Goal: Information Seeking & Learning: Learn about a topic

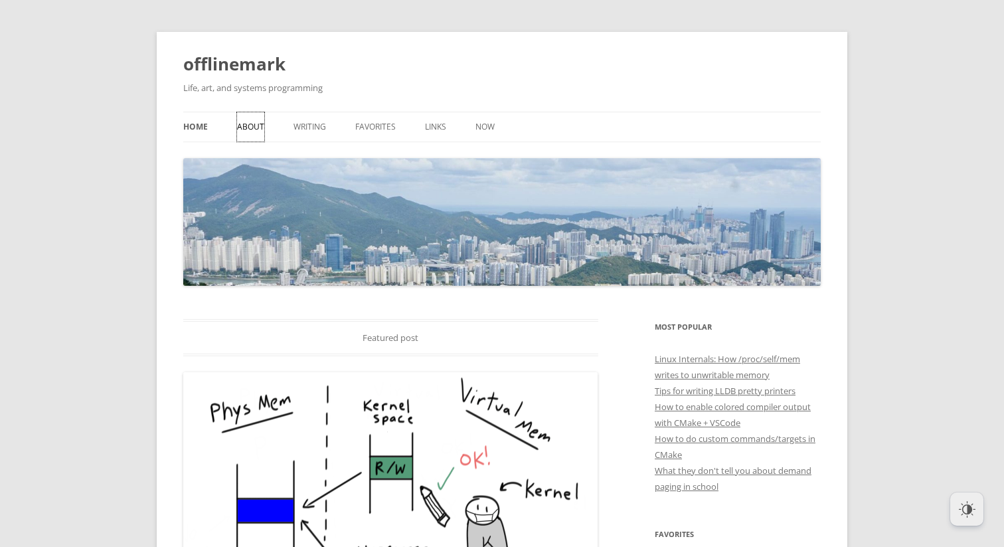
click at [258, 130] on link "About" at bounding box center [250, 126] width 27 height 29
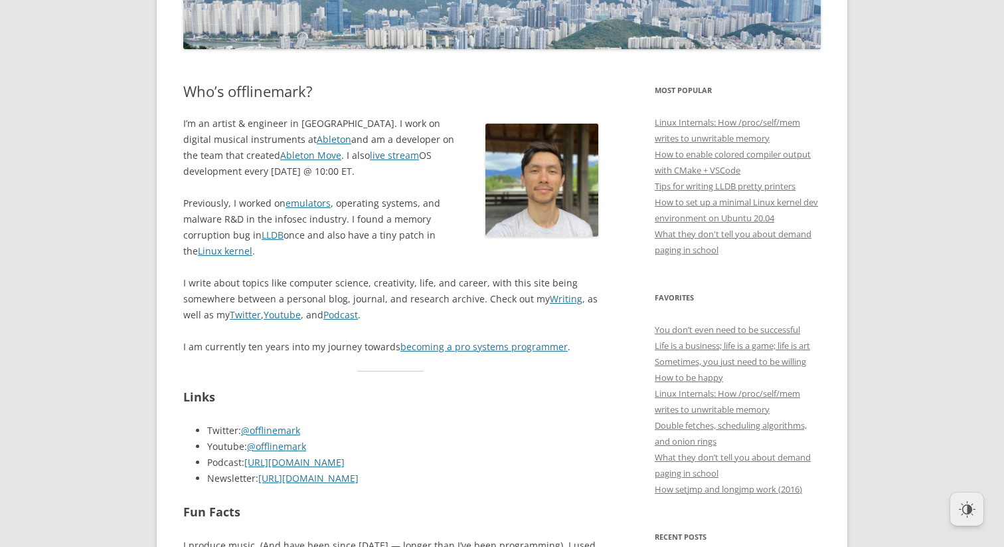
scroll to position [396, 0]
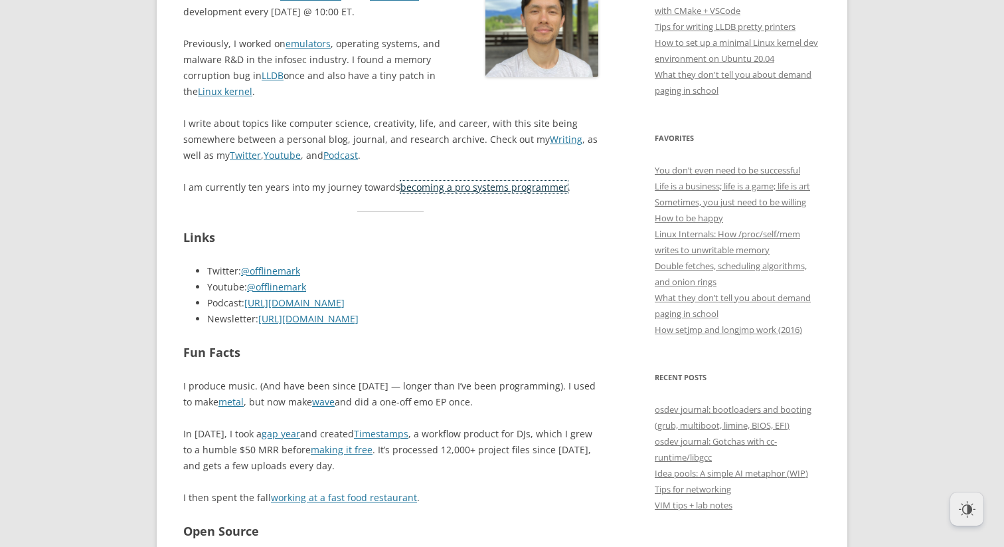
click at [464, 187] on link "becoming a pro systems programmer" at bounding box center [484, 187] width 167 height 13
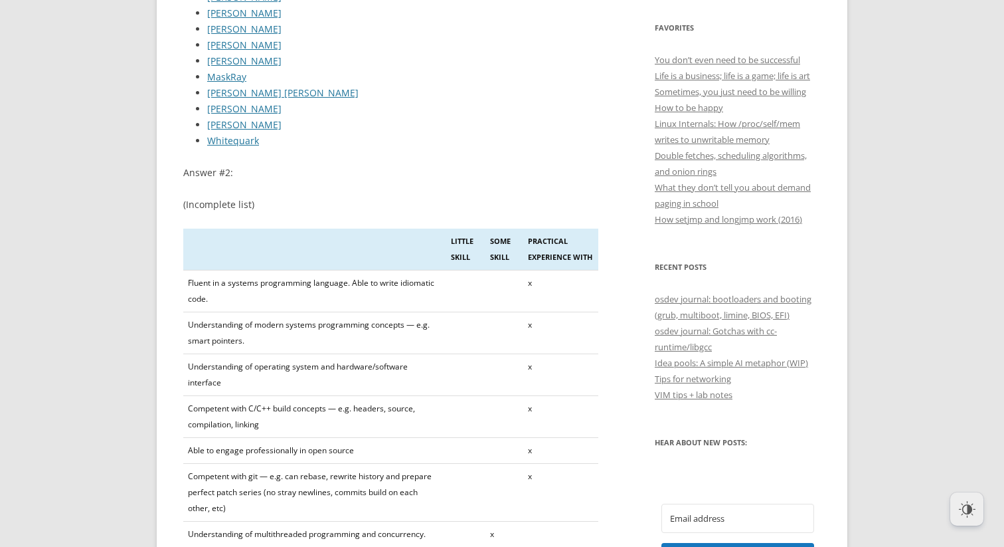
scroll to position [480, 0]
